Goal: Information Seeking & Learning: Learn about a topic

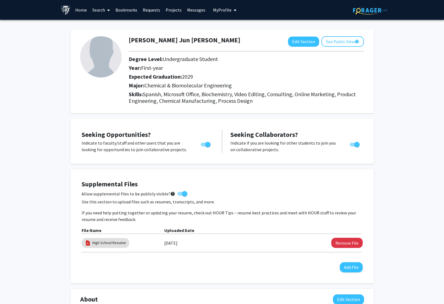
click at [96, 7] on link "Search" at bounding box center [100, 9] width 23 height 19
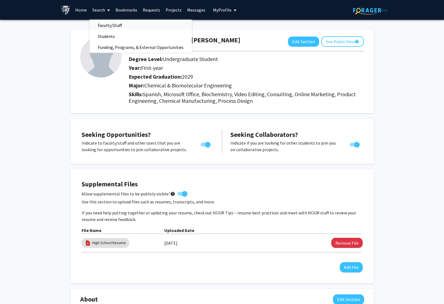
click at [106, 24] on span "Faculty/Staff" at bounding box center [109, 25] width 40 height 11
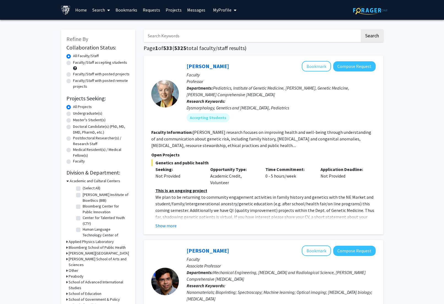
click at [86, 114] on label "Undergraduate(s)" at bounding box center [87, 114] width 29 height 6
click at [77, 114] on input "Undergraduate(s)" at bounding box center [75, 113] width 4 height 4
radio input "true"
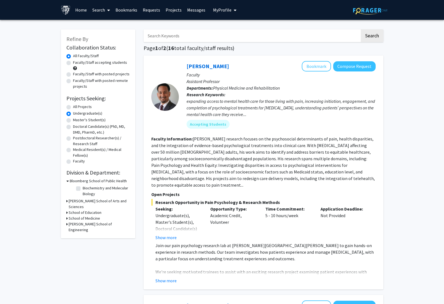
click at [88, 106] on label "All Projects" at bounding box center [82, 107] width 19 height 6
click at [77, 106] on input "All Projects" at bounding box center [75, 106] width 4 height 4
radio input "true"
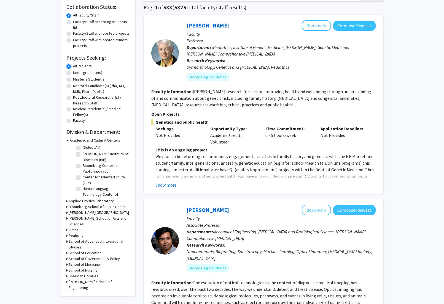
scroll to position [44, 0]
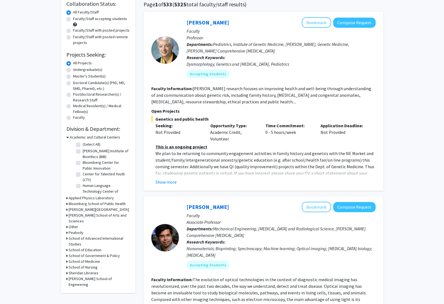
click at [97, 139] on h3 "Academic and Cultural Centers" at bounding box center [95, 138] width 50 height 6
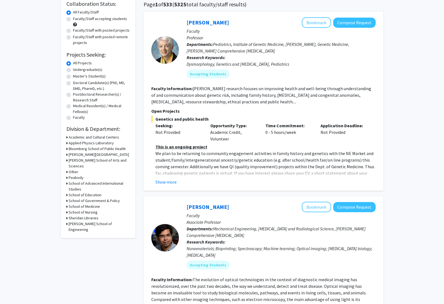
click at [97, 142] on h3 "Applied Physics Laboratory" at bounding box center [91, 143] width 45 height 6
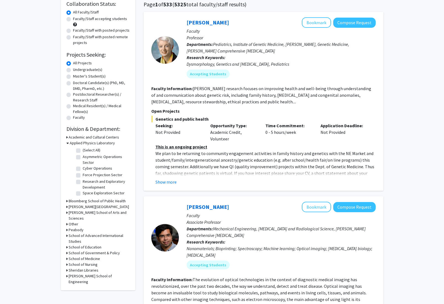
click at [97, 142] on h3 "Applied Physics Laboratory" at bounding box center [92, 143] width 45 height 6
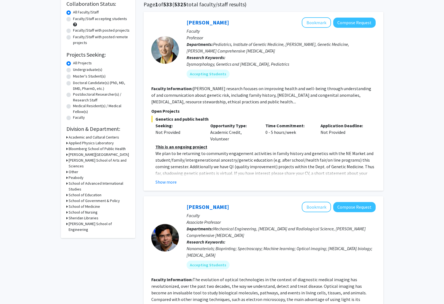
click at [102, 161] on h3 "Krieger School of Arts and Sciences" at bounding box center [99, 164] width 61 height 12
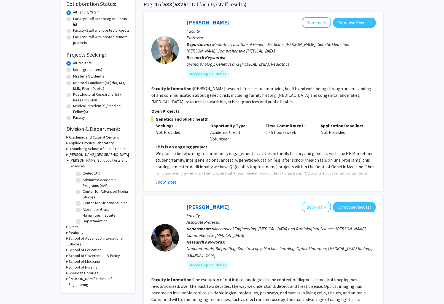
click at [102, 161] on h3 "Krieger School of Arts and Sciences" at bounding box center [100, 164] width 60 height 12
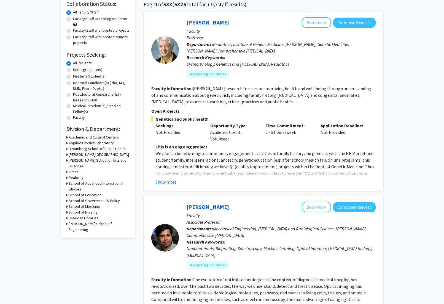
click at [99, 221] on h3 "Whiting School of Engineering" at bounding box center [99, 227] width 61 height 12
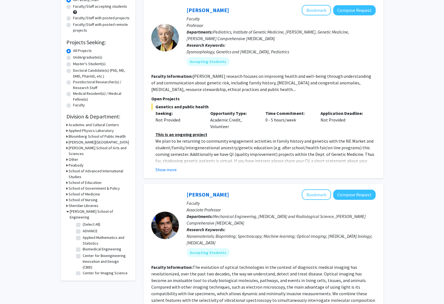
scroll to position [62, 0]
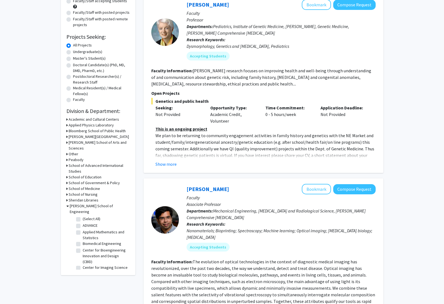
click at [83, 248] on label "Center for Bioengineering Innovation and Design (CBID)" at bounding box center [106, 256] width 46 height 17
click at [83, 248] on input "Center for Bioengineering Innovation and Design (CBID)" at bounding box center [85, 250] width 4 height 4
checkbox input "true"
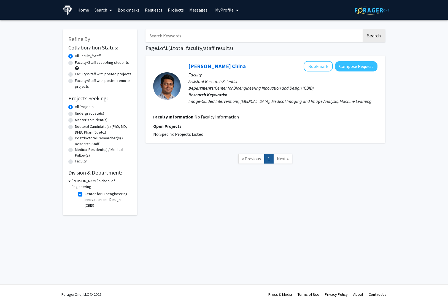
click at [85, 191] on label "Center for Bioengineering Innovation and Design (CBID)" at bounding box center [108, 199] width 46 height 17
click at [85, 191] on input "Center for Bioengineering Innovation and Design (CBID)" at bounding box center [87, 193] width 4 height 4
checkbox input "false"
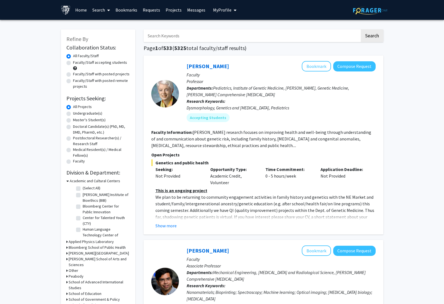
click at [73, 62] on label "Faculty/Staff accepting students" at bounding box center [100, 63] width 54 height 6
click at [73, 62] on input "Faculty/Staff accepting students" at bounding box center [75, 62] width 4 height 4
radio input "true"
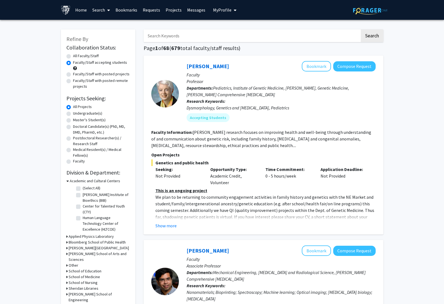
click at [196, 39] on input "Search Keywords" at bounding box center [251, 35] width 216 height 13
type input "chemical"
click at [360, 29] on button "Search" at bounding box center [371, 35] width 23 height 13
radio input "true"
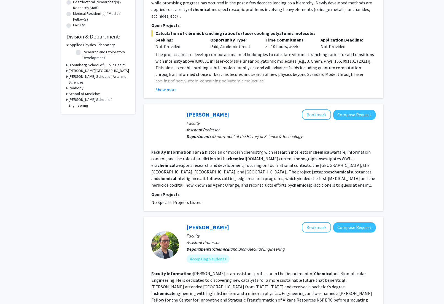
scroll to position [34, 0]
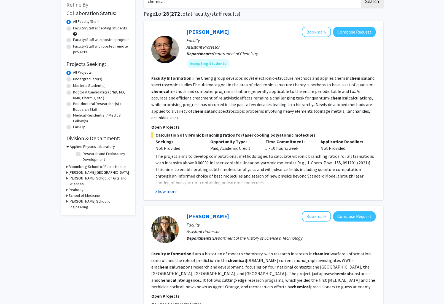
click at [169, 191] on button "Show more" at bounding box center [165, 191] width 21 height 7
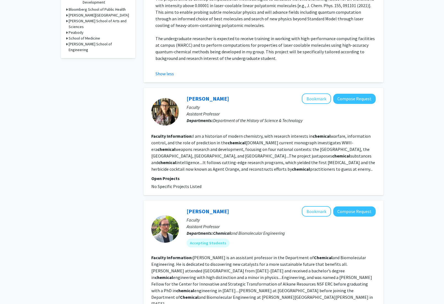
scroll to position [214, 0]
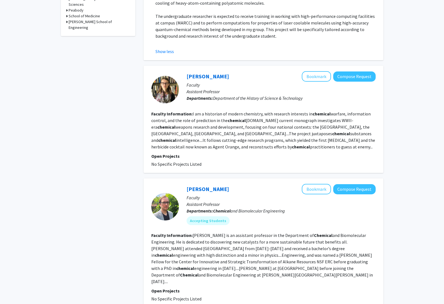
click at [308, 90] on p "Assistant Professor" at bounding box center [280, 91] width 189 height 7
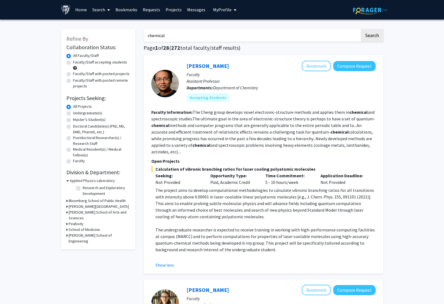
scroll to position [0, 0]
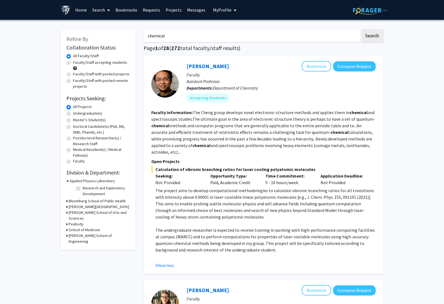
click at [119, 64] on label "Faculty/Staff accepting students" at bounding box center [100, 63] width 54 height 6
click at [77, 63] on input "Faculty/Staff accepting students" at bounding box center [75, 62] width 4 height 4
radio input "true"
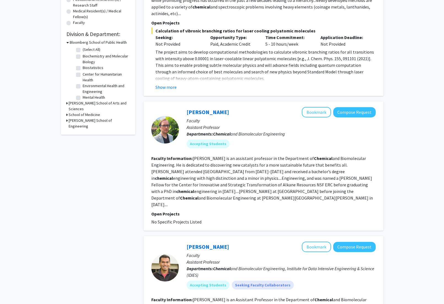
scroll to position [152, 0]
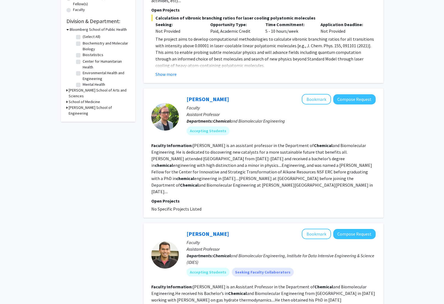
click at [161, 198] on p "Open Projects" at bounding box center [263, 201] width 224 height 7
click at [185, 181] on fg-read-more "Bukowski is an assistant professor in the Department of Chemical and Biomolecul…" at bounding box center [261, 169] width 221 height 52
click at [183, 184] on fg-read-more "Bukowski is an assistant professor in the Department of Chemical and Biomolecul…" at bounding box center [261, 169] width 221 height 52
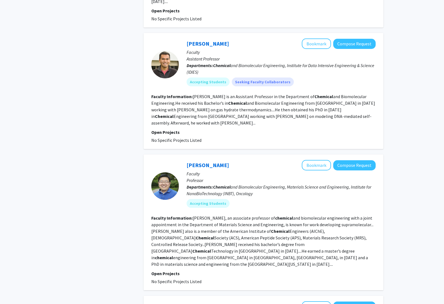
scroll to position [343, 0]
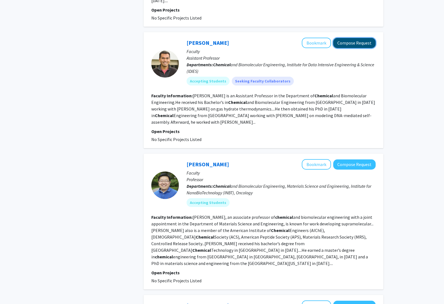
click at [352, 38] on button "Compose Request" at bounding box center [354, 43] width 42 height 10
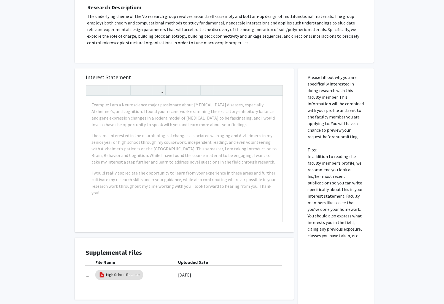
scroll to position [146, 0]
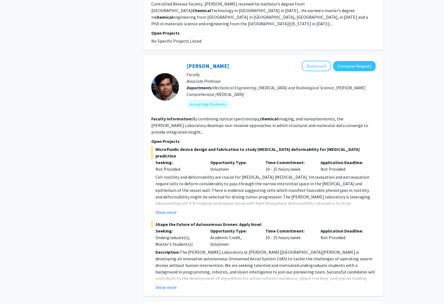
scroll to position [599, 0]
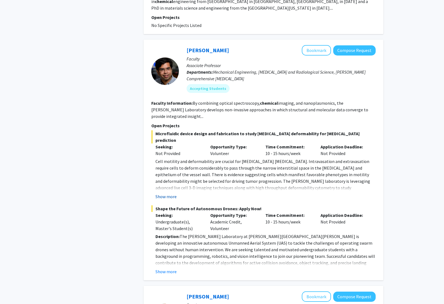
click at [172, 194] on button "Show more" at bounding box center [165, 197] width 21 height 7
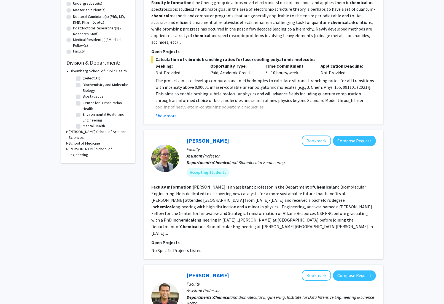
scroll to position [0, 0]
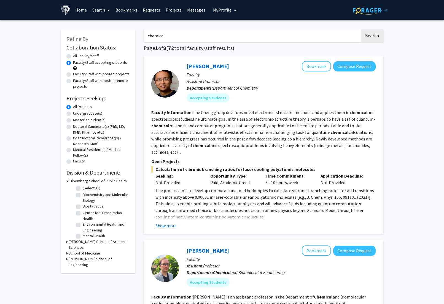
click at [116, 73] on label "Faculty/Staff with posted projects" at bounding box center [101, 74] width 56 height 6
click at [77, 73] on input "Faculty/Staff with posted projects" at bounding box center [75, 73] width 4 height 4
radio input "true"
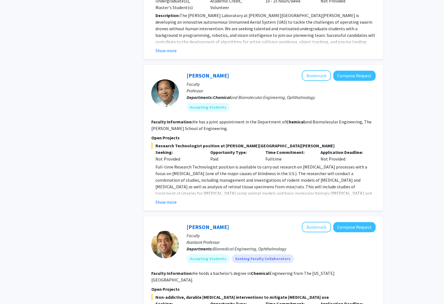
scroll to position [465, 0]
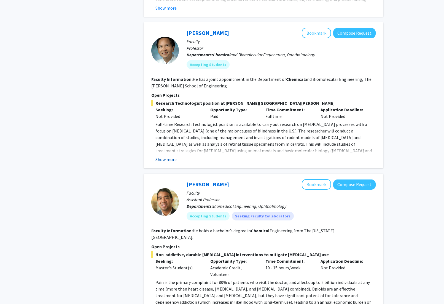
click at [169, 156] on button "Show more" at bounding box center [165, 159] width 21 height 7
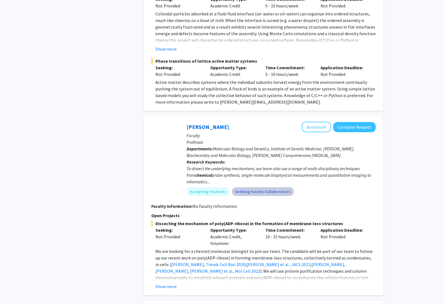
scroll to position [1383, 0]
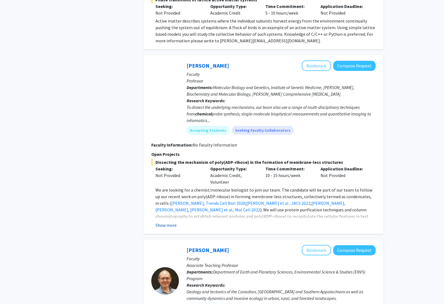
click at [172, 222] on button "Show more" at bounding box center [165, 225] width 21 height 7
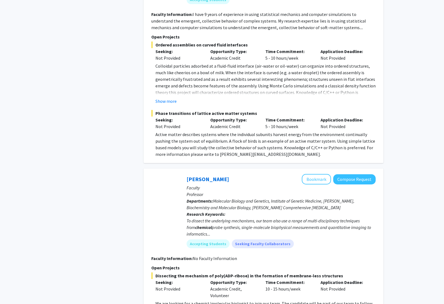
scroll to position [1155, 0]
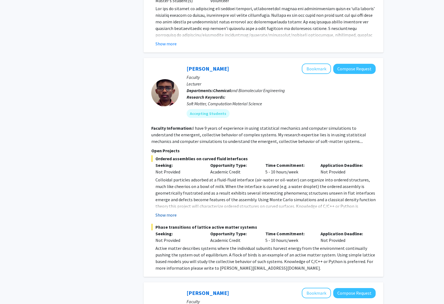
click at [168, 212] on button "Show more" at bounding box center [165, 215] width 21 height 7
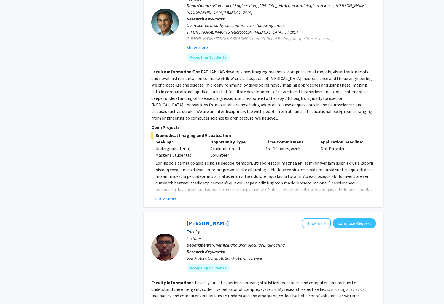
scroll to position [950, 0]
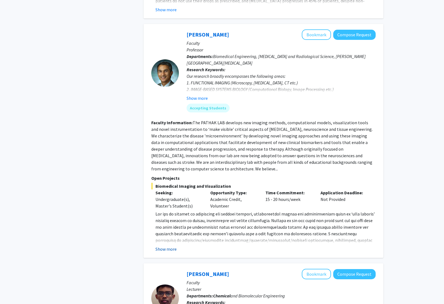
click at [174, 246] on button "Show more" at bounding box center [165, 249] width 21 height 7
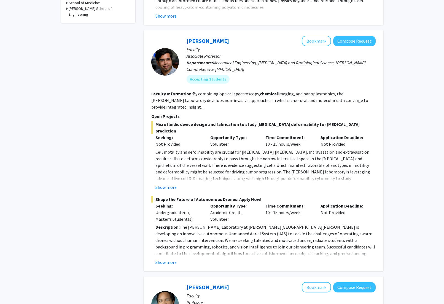
scroll to position [210, 0]
click at [165, 184] on button "Show more" at bounding box center [165, 187] width 21 height 7
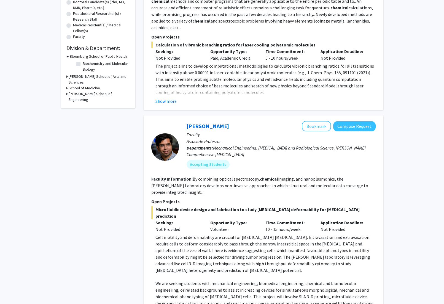
scroll to position [0, 0]
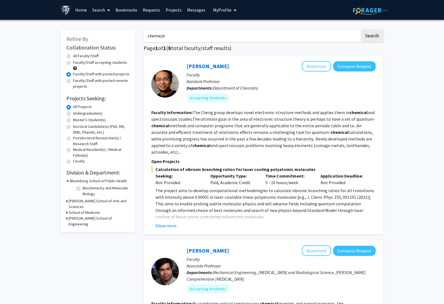
click at [171, 230] on div "Lan Cheng Bookmark Compose Request Faculty Assistant Professor Departments: Dep…" at bounding box center [263, 145] width 240 height 179
click at [171, 227] on button "Show more" at bounding box center [165, 226] width 21 height 7
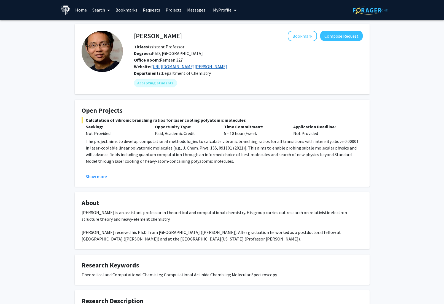
click at [205, 64] on link "[URL][DOMAIN_NAME][PERSON_NAME]" at bounding box center [189, 67] width 76 height 6
